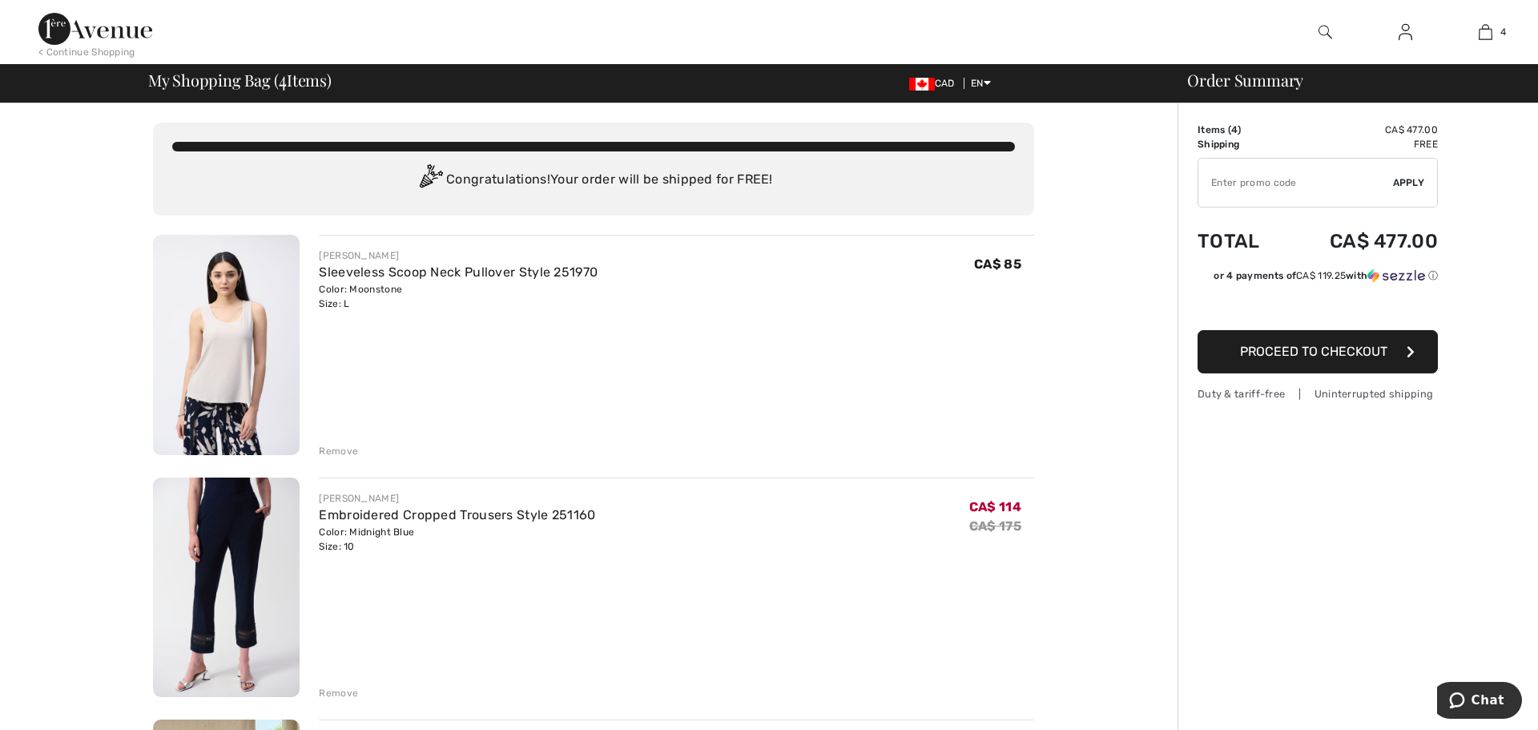
click at [329, 690] on div "Remove" at bounding box center [338, 693] width 39 height 14
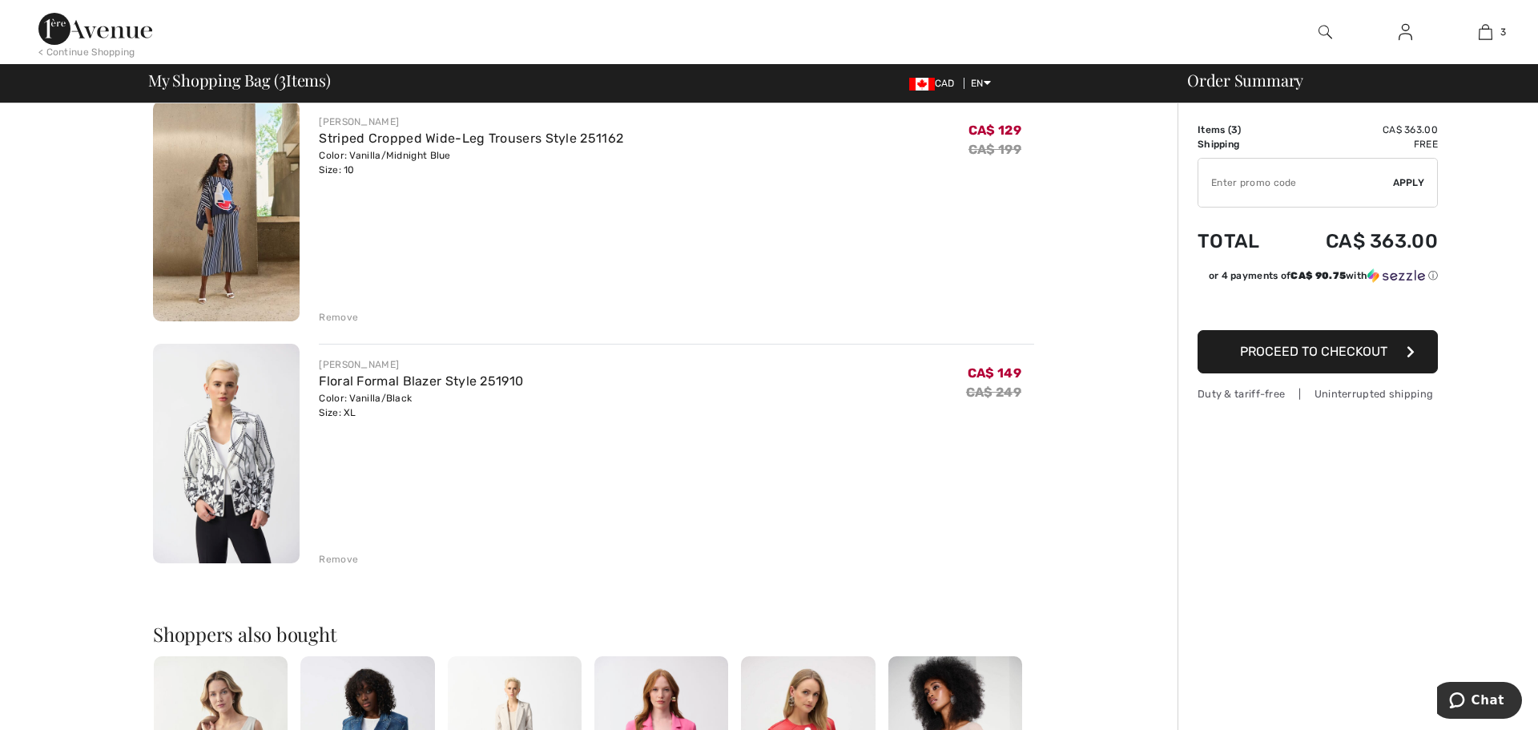
scroll to position [385, 0]
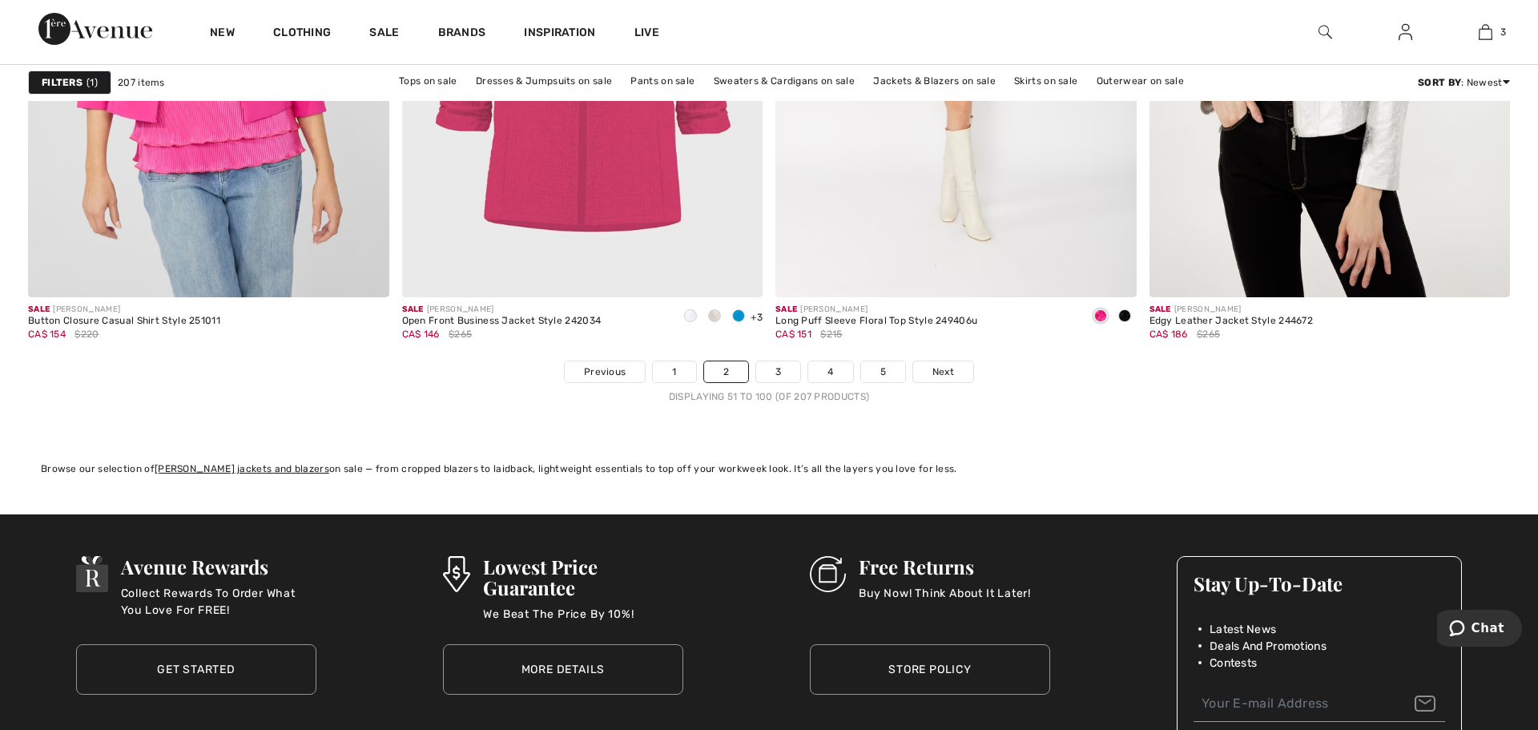
scroll to position [9295, 0]
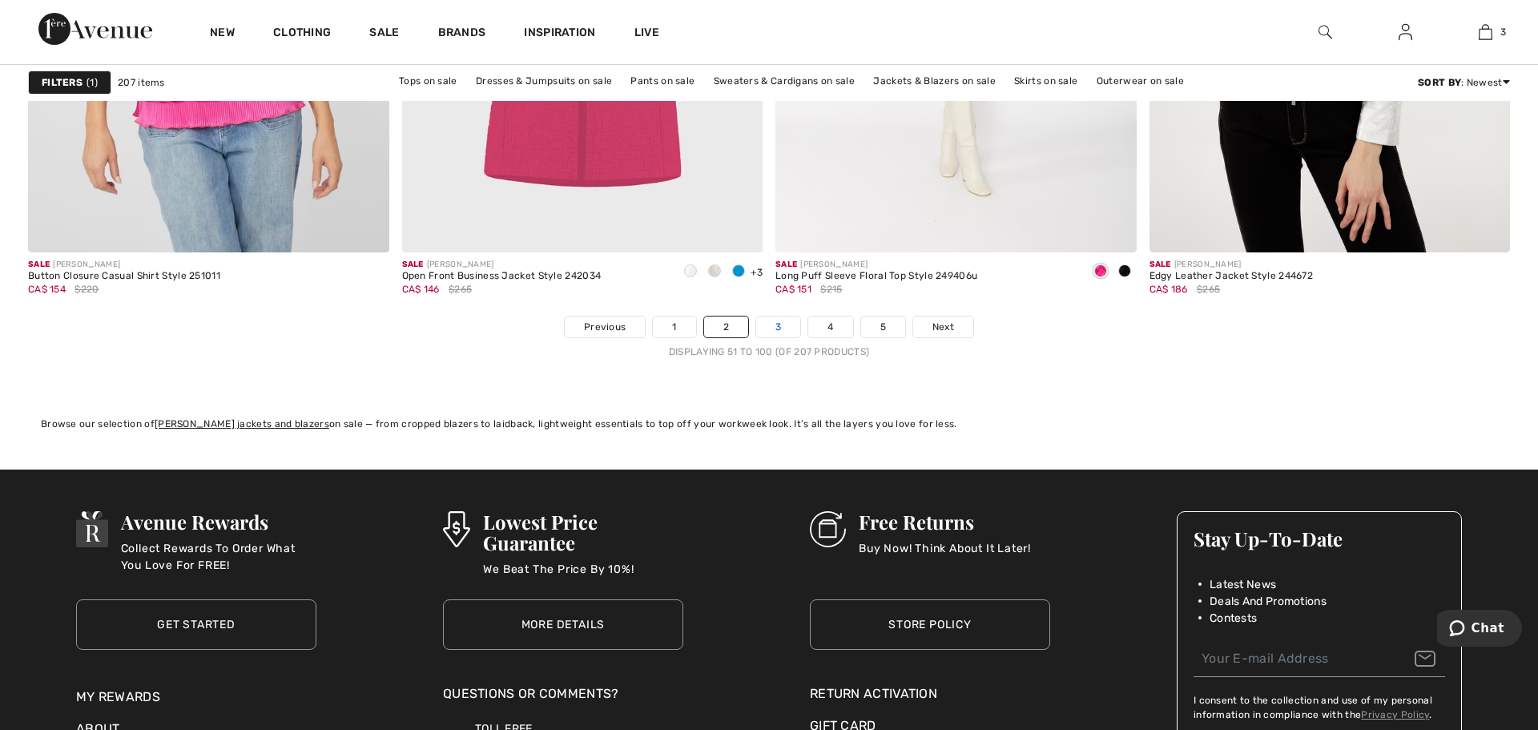
click at [769, 324] on link "3" at bounding box center [778, 327] width 44 height 21
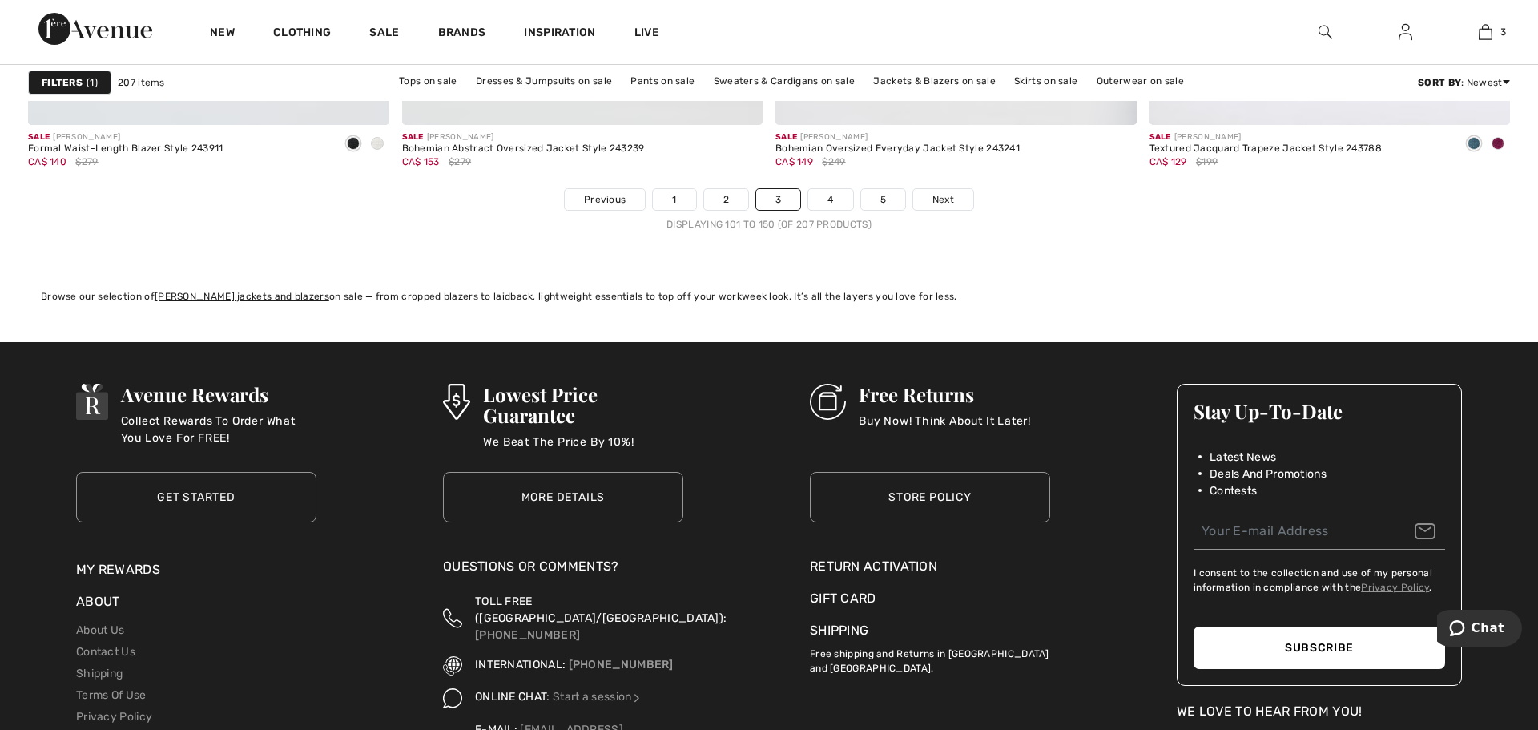
scroll to position [9423, 0]
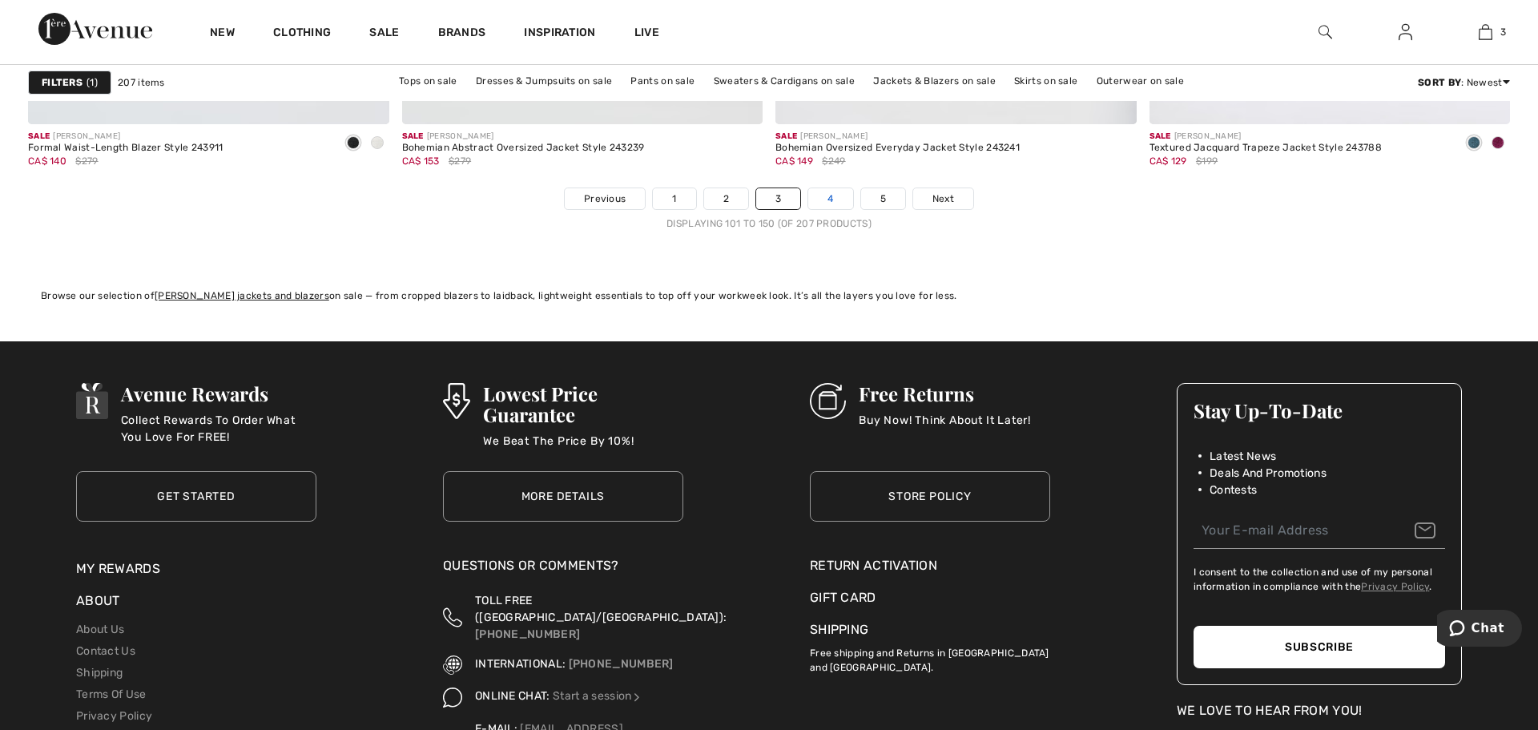
click at [818, 192] on link "4" at bounding box center [831, 198] width 44 height 21
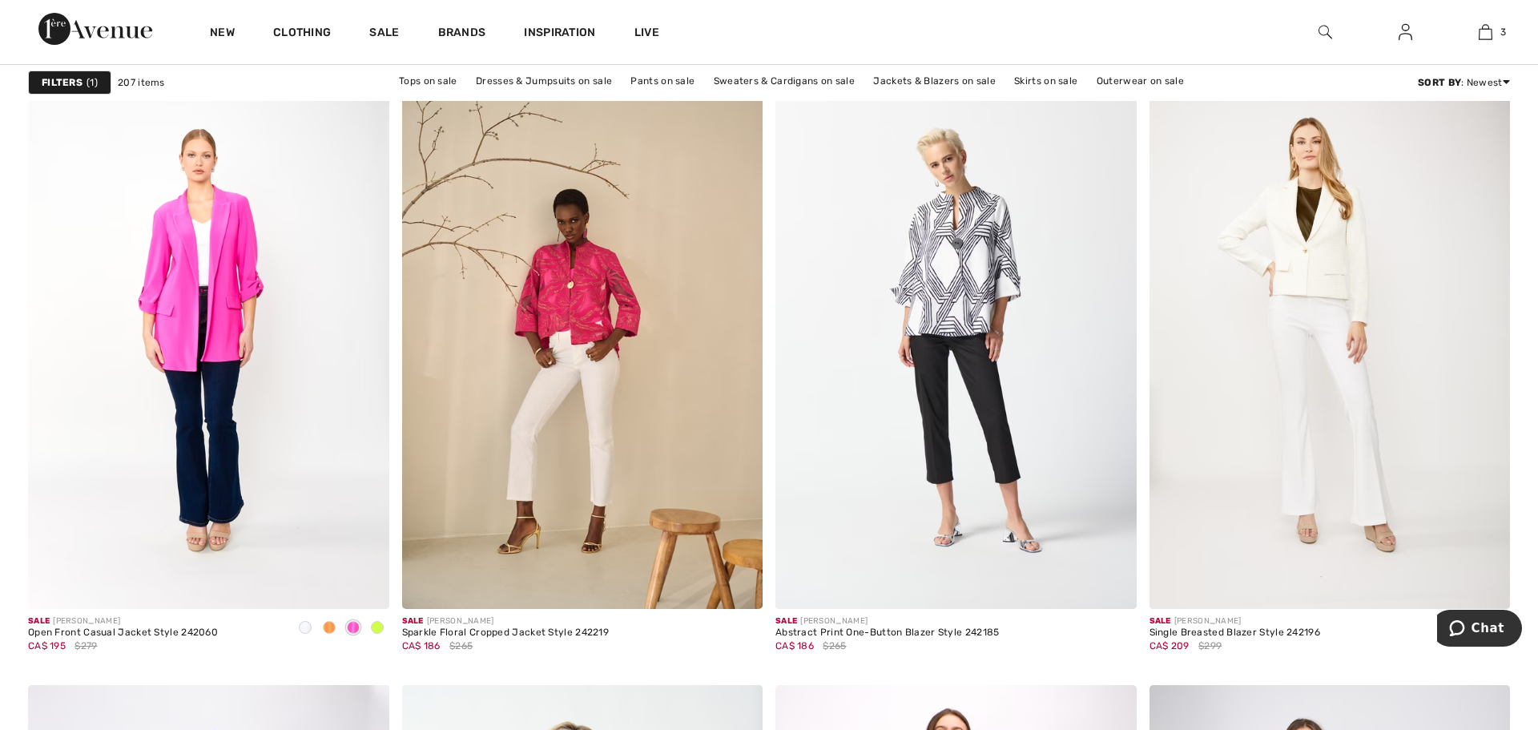
scroll to position [2885, 0]
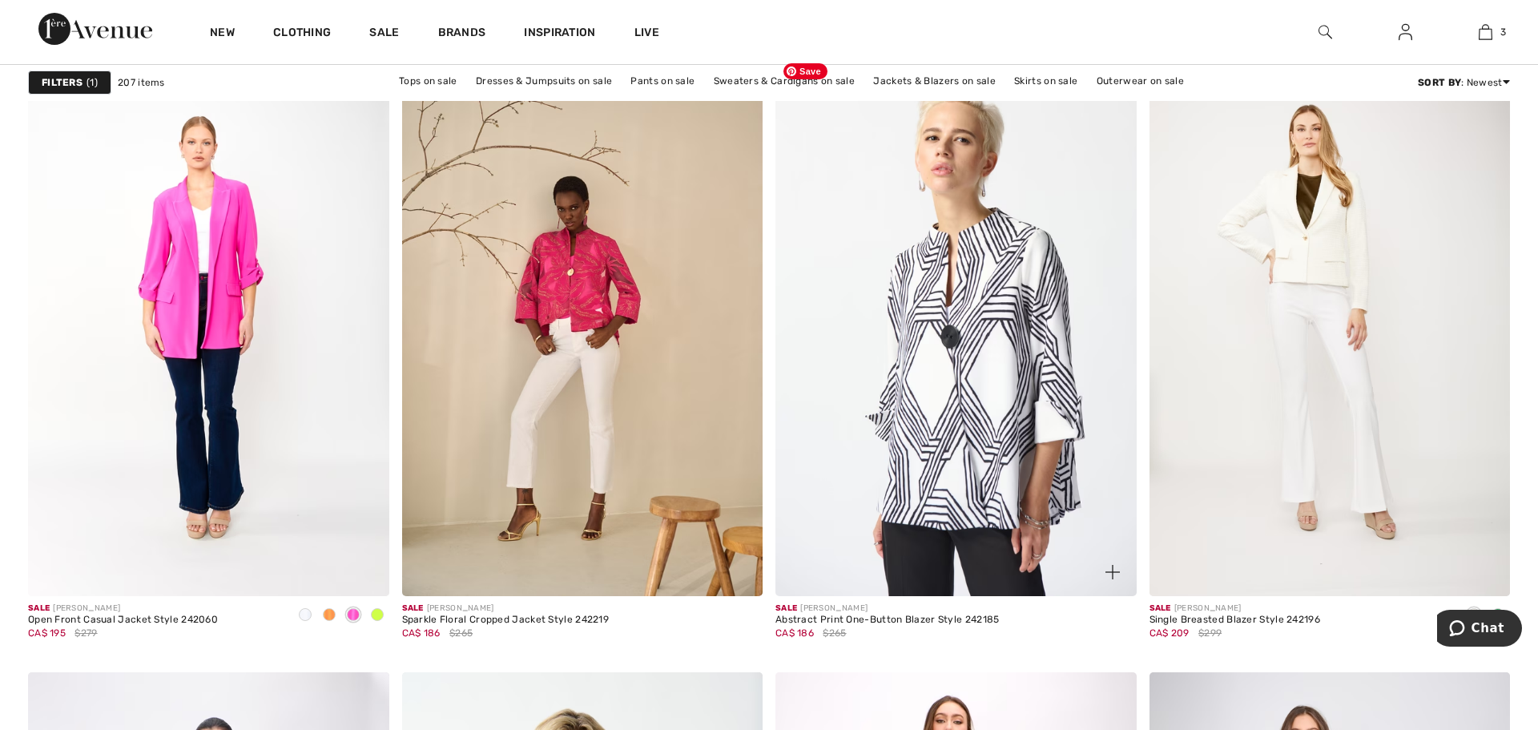
click at [950, 298] on img at bounding box center [956, 326] width 361 height 542
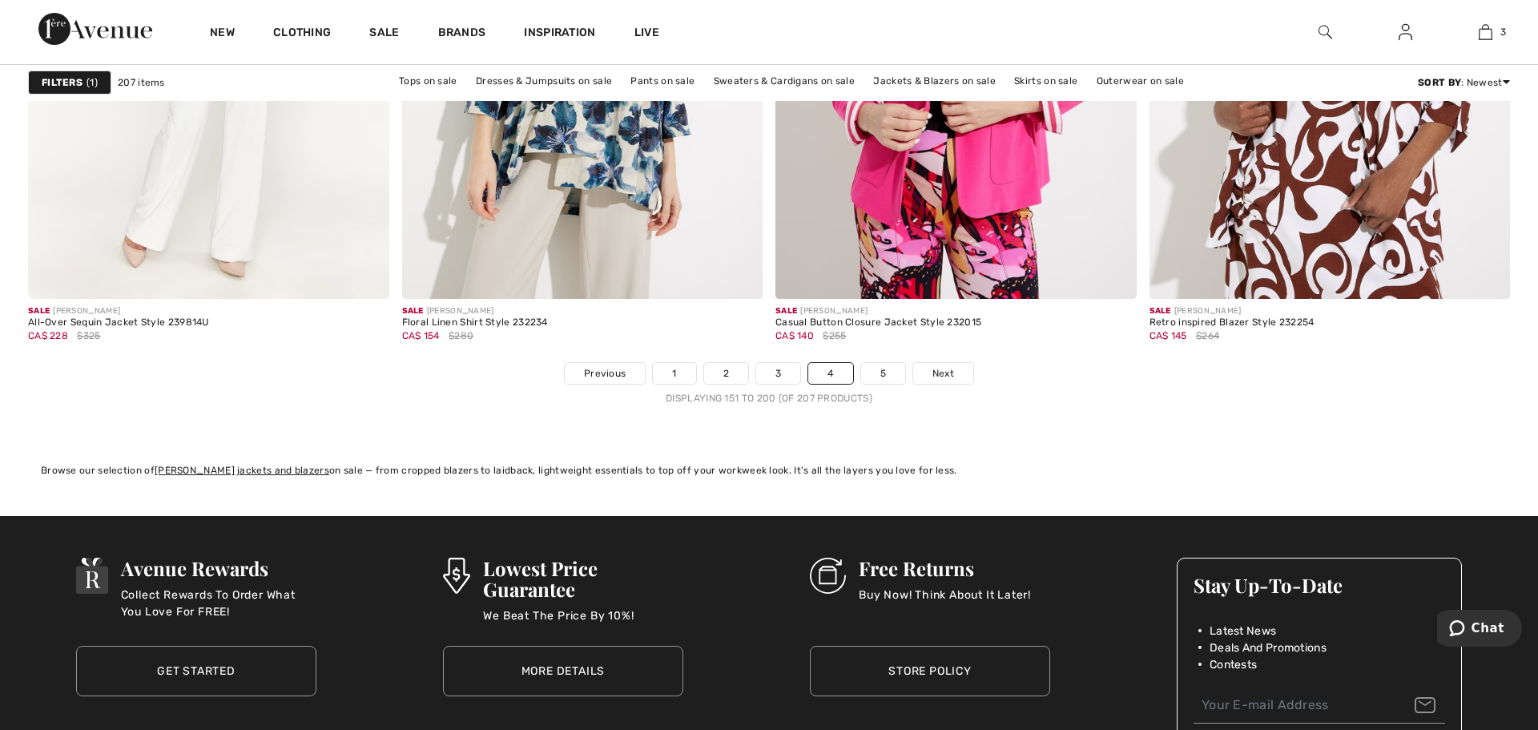
scroll to position [9295, 0]
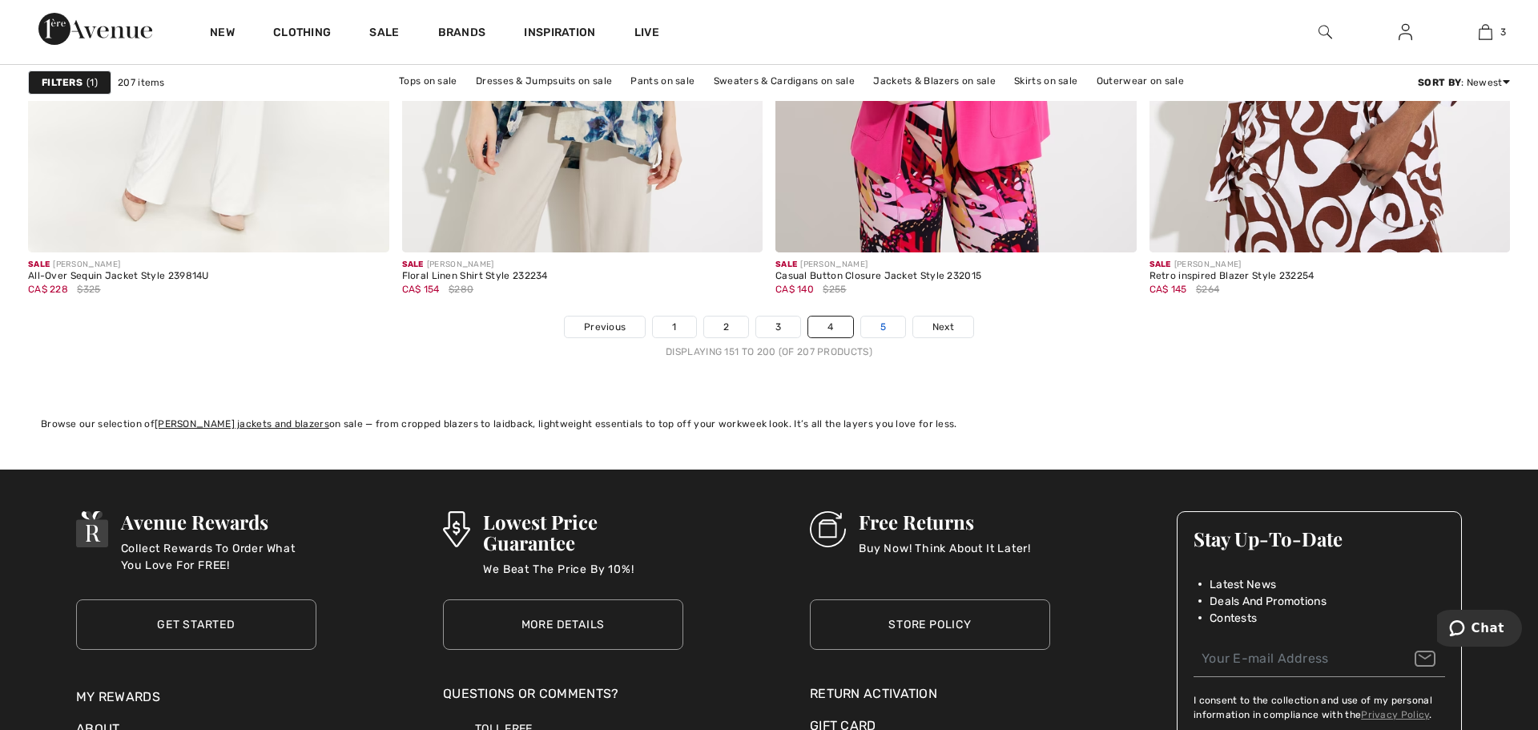
click at [885, 321] on link "5" at bounding box center [883, 327] width 44 height 21
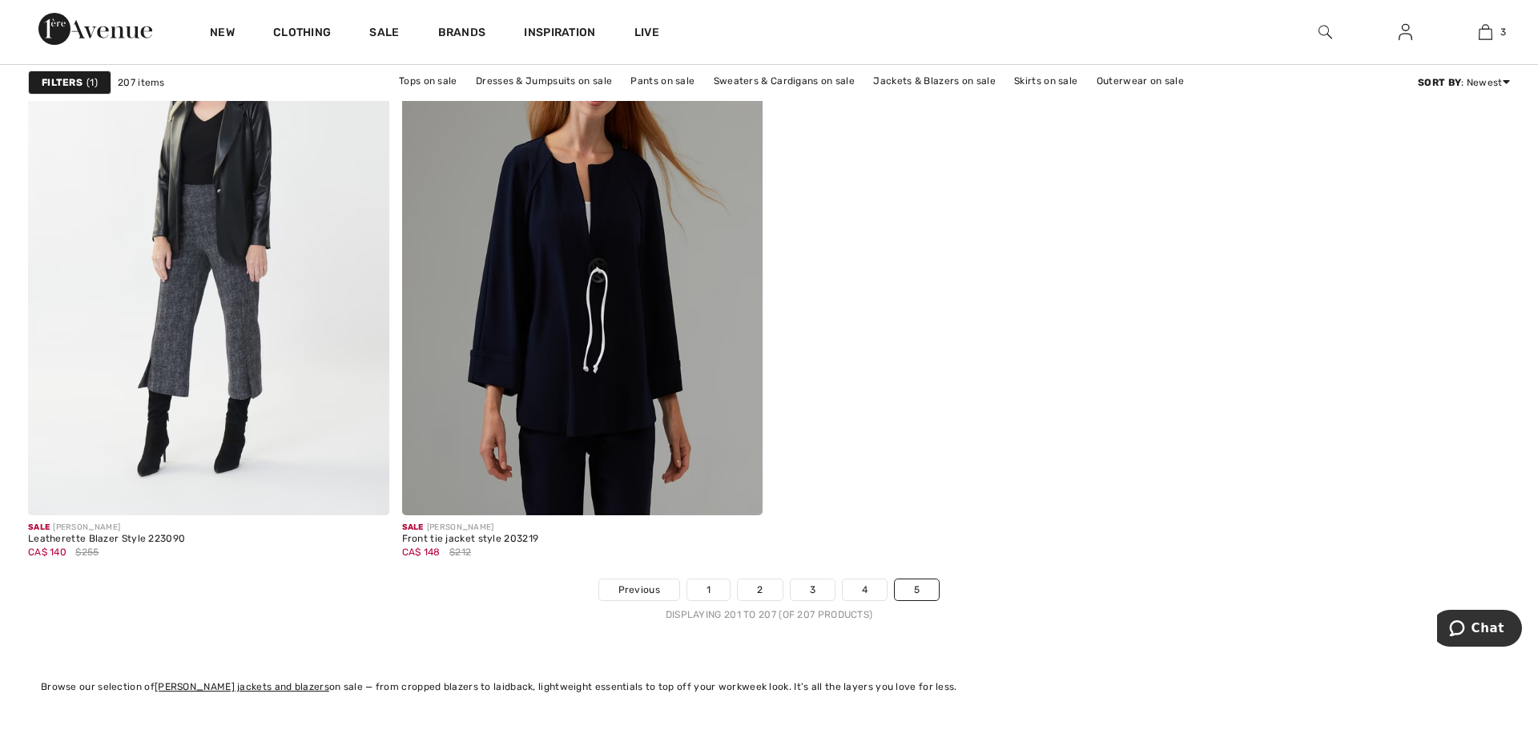
scroll to position [1506, 0]
